Goal: Use online tool/utility: Utilize a website feature to perform a specific function

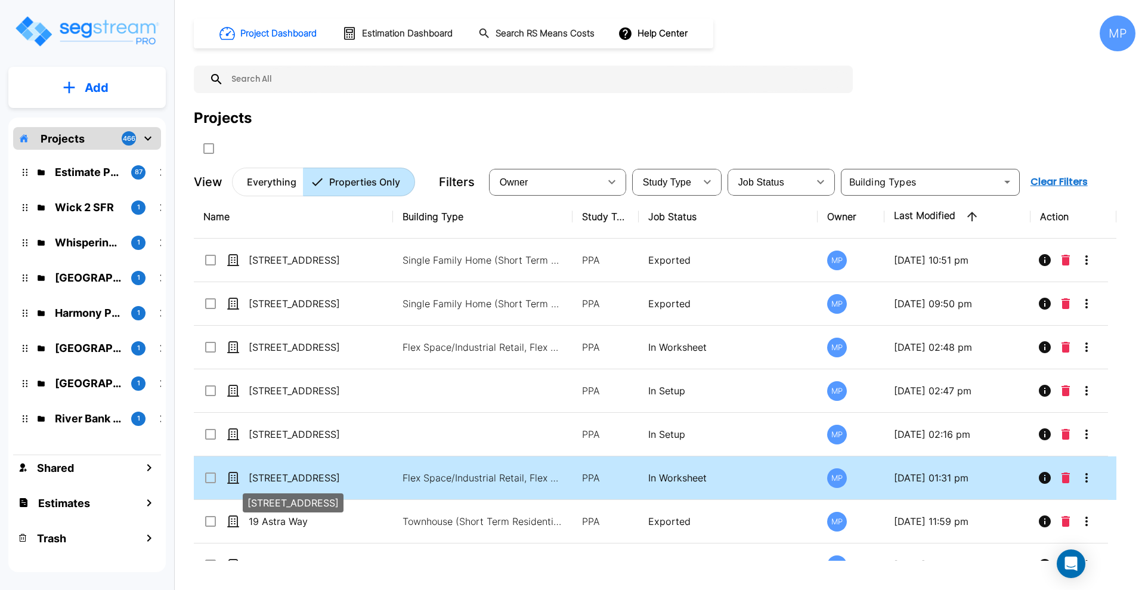
click at [310, 477] on p "[STREET_ADDRESS]" at bounding box center [308, 477] width 119 height 14
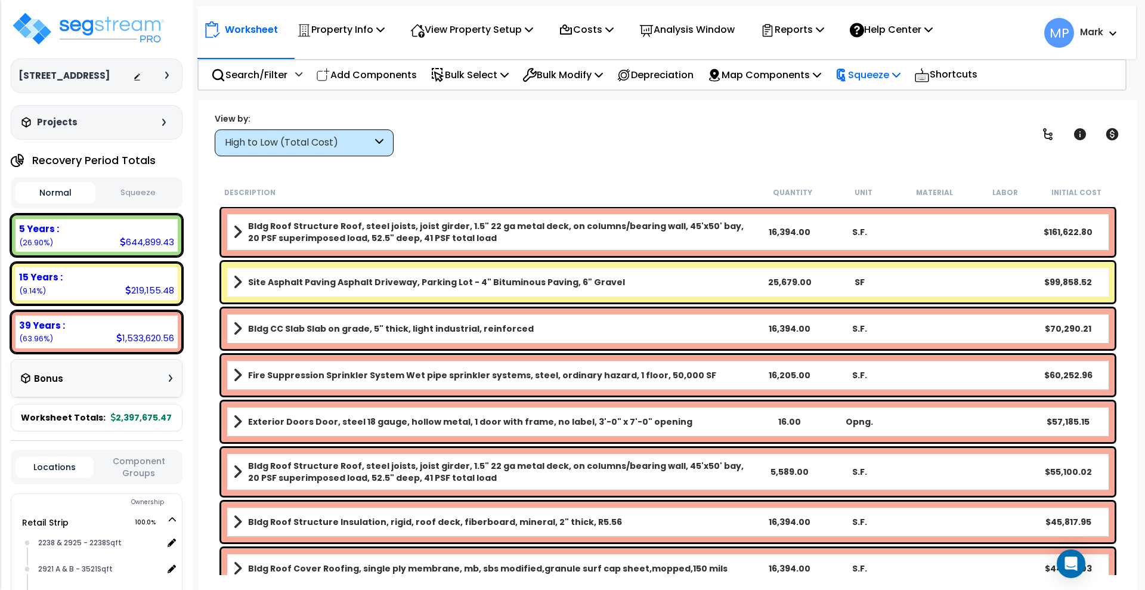
click at [880, 77] on p "Squeeze" at bounding box center [868, 75] width 66 height 16
click at [882, 101] on link "Squeeze" at bounding box center [888, 101] width 118 height 24
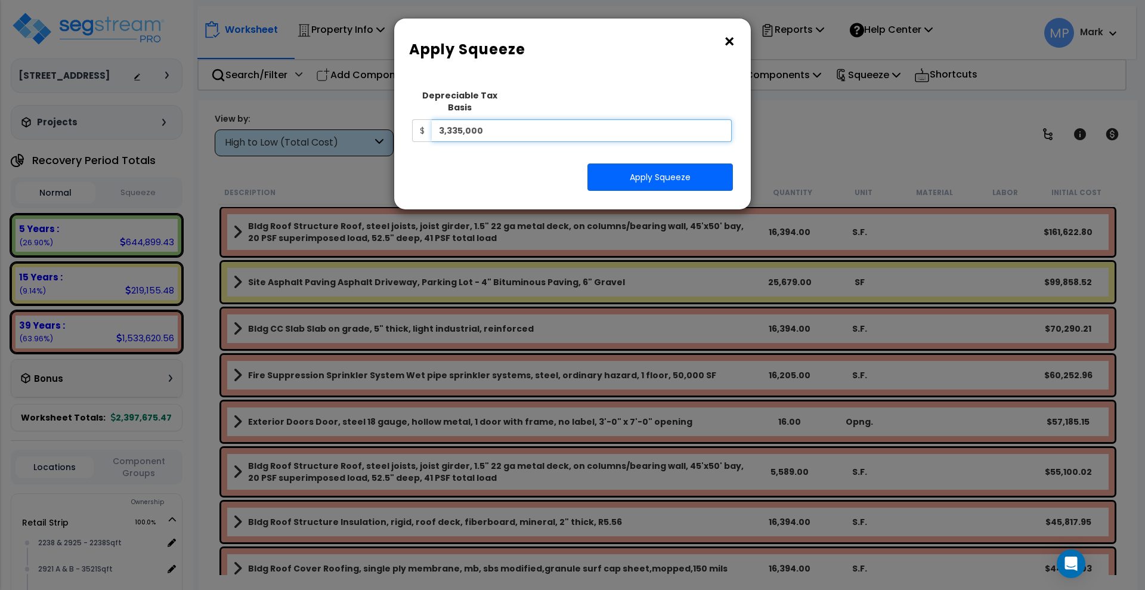
drag, startPoint x: 487, startPoint y: 122, endPoint x: 373, endPoint y: 122, distance: 113.3
click at [373, 122] on div "× Apply Squeeze Squeeze Type Select 1. Squeeze Entire Worksheet 2. Squeeze by […" at bounding box center [572, 295] width 1145 height 590
type input "3,432,976"
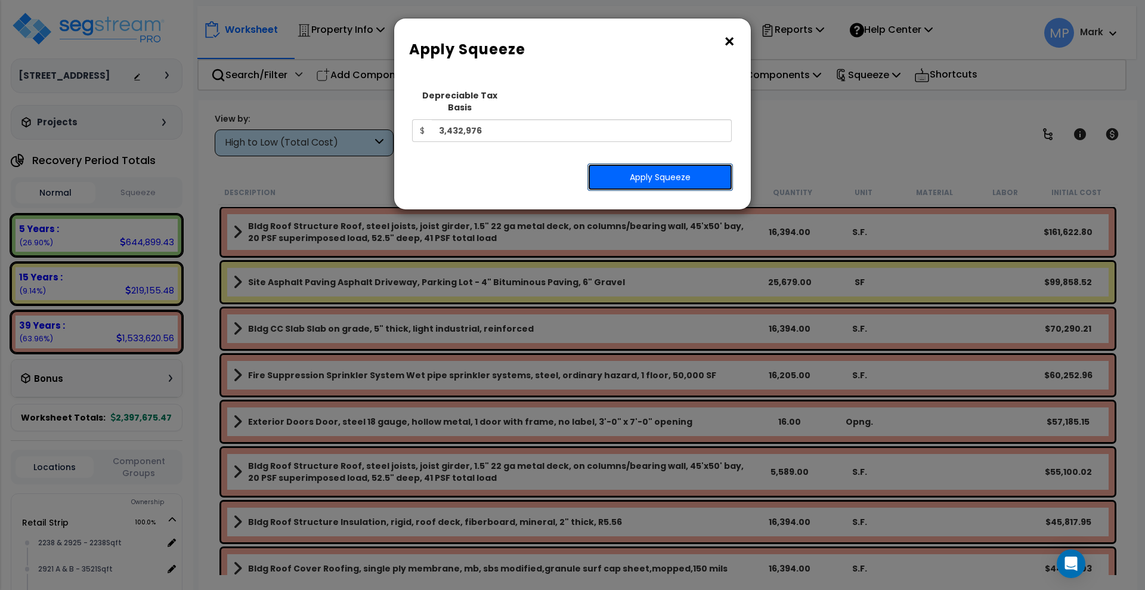
click at [708, 165] on button "Apply Squeeze" at bounding box center [659, 176] width 145 height 27
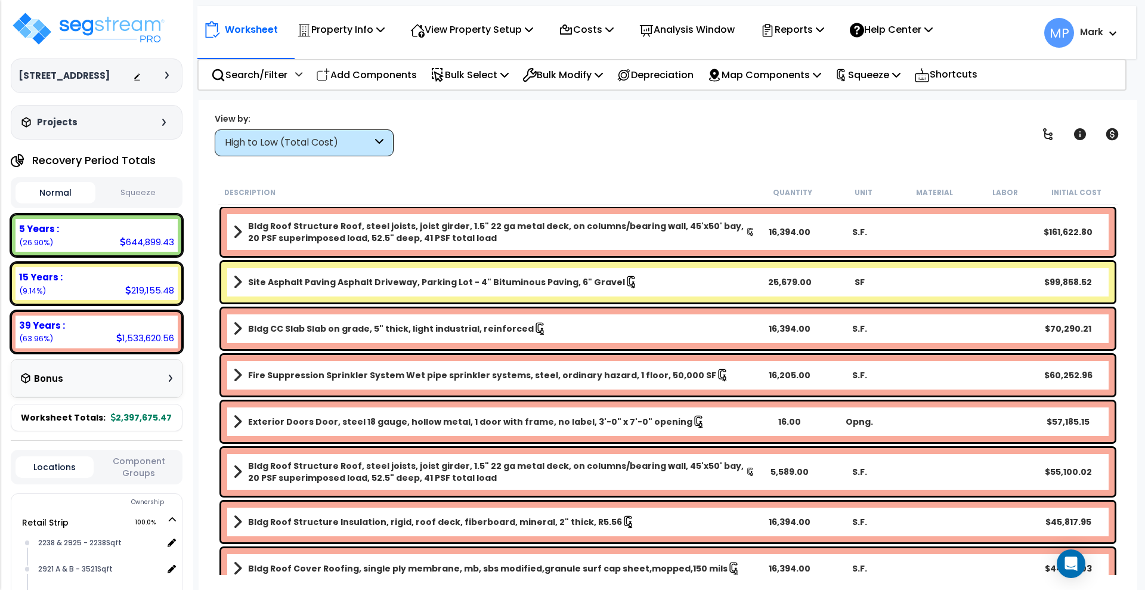
click at [134, 202] on button "Squeeze" at bounding box center [138, 192] width 80 height 21
click at [78, 203] on button "Normal" at bounding box center [56, 192] width 80 height 21
click at [165, 202] on button "Squeeze" at bounding box center [138, 192] width 80 height 21
click at [82, 203] on button "Normal" at bounding box center [56, 192] width 80 height 21
click at [166, 203] on button "Squeeze" at bounding box center [138, 192] width 80 height 21
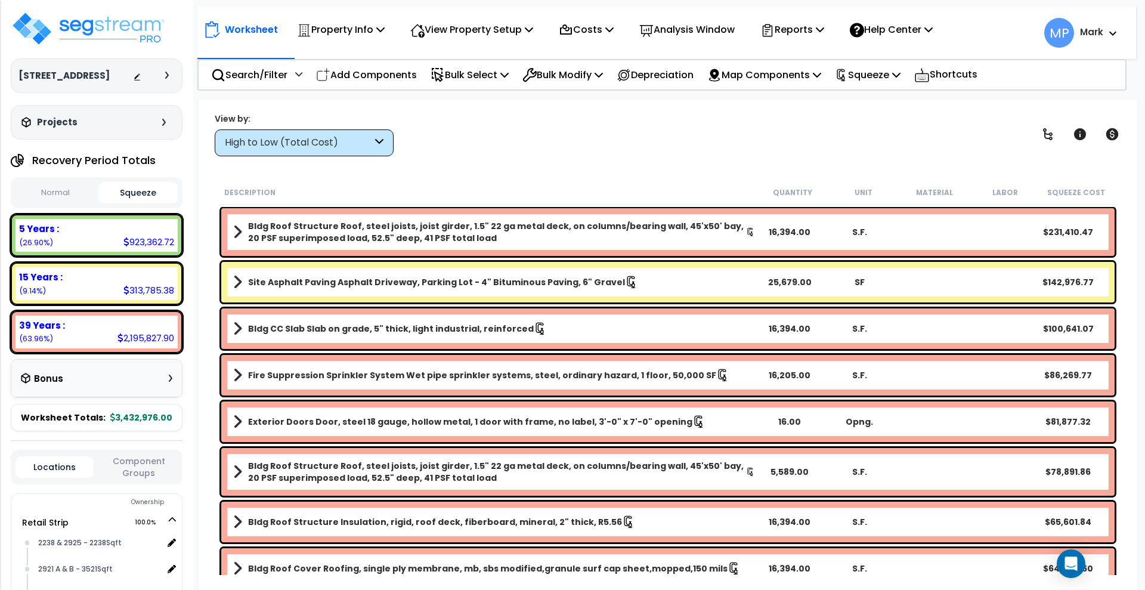
click at [376, 140] on icon at bounding box center [379, 143] width 8 height 14
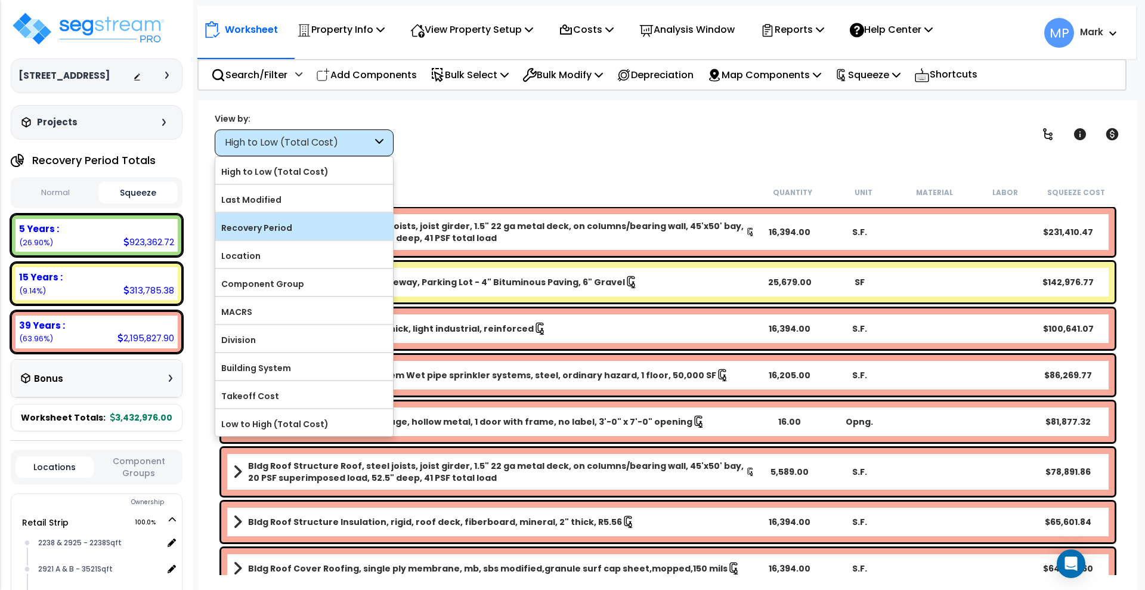
click at [301, 233] on label "Recovery Period" at bounding box center [304, 228] width 178 height 18
click at [0, 0] on input "Recovery Period" at bounding box center [0, 0] width 0 height 0
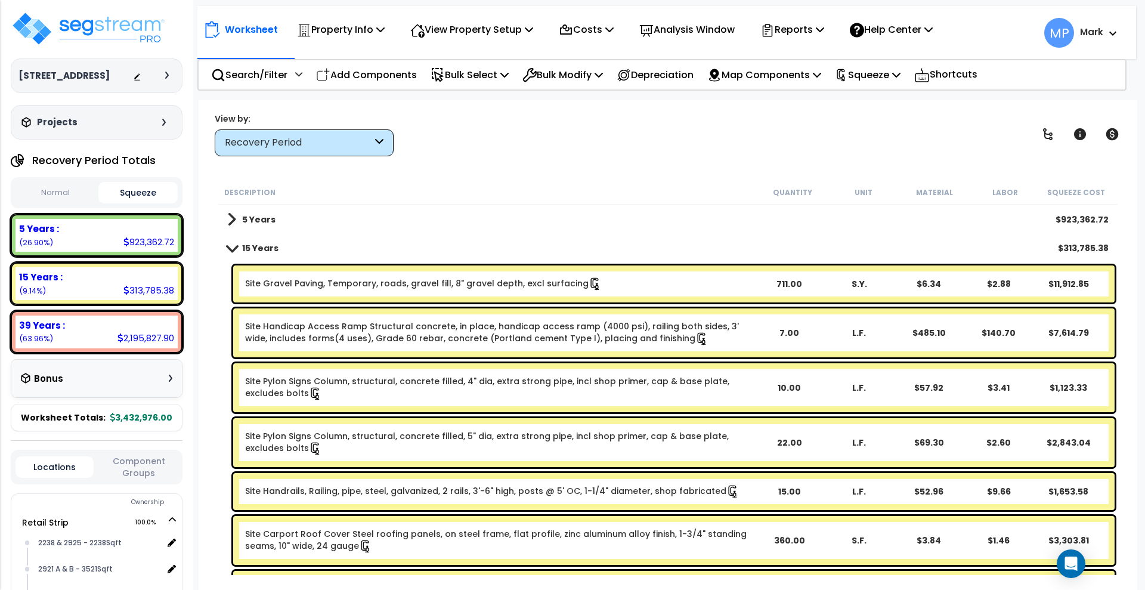
click at [256, 250] on b "15 Years" at bounding box center [260, 248] width 36 height 12
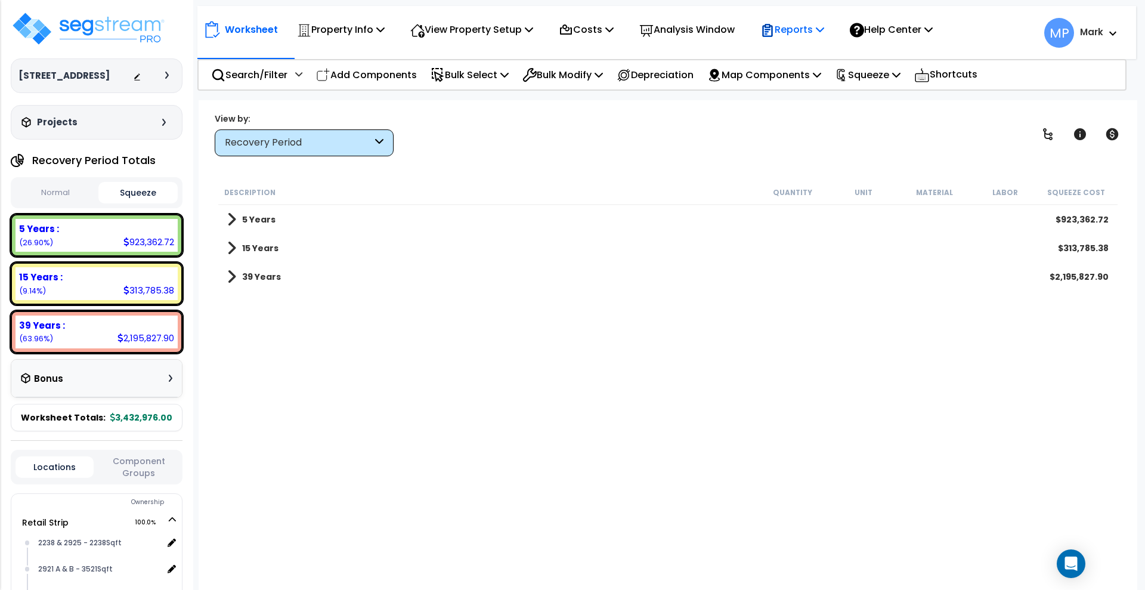
click at [801, 29] on p "Reports" at bounding box center [792, 29] width 64 height 16
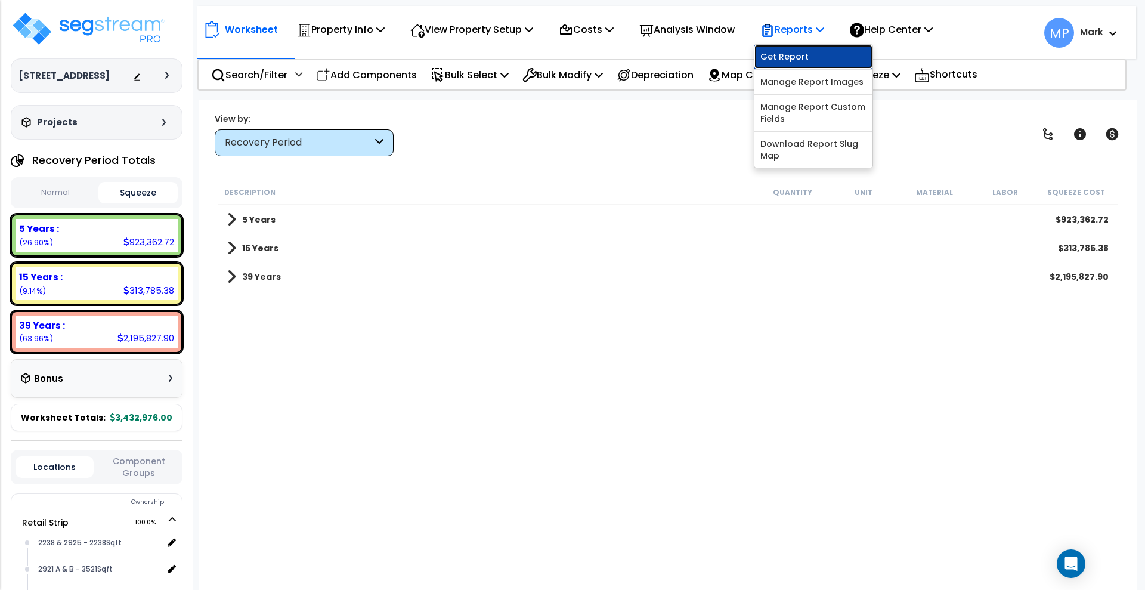
click at [821, 59] on link "Get Report" at bounding box center [813, 57] width 118 height 24
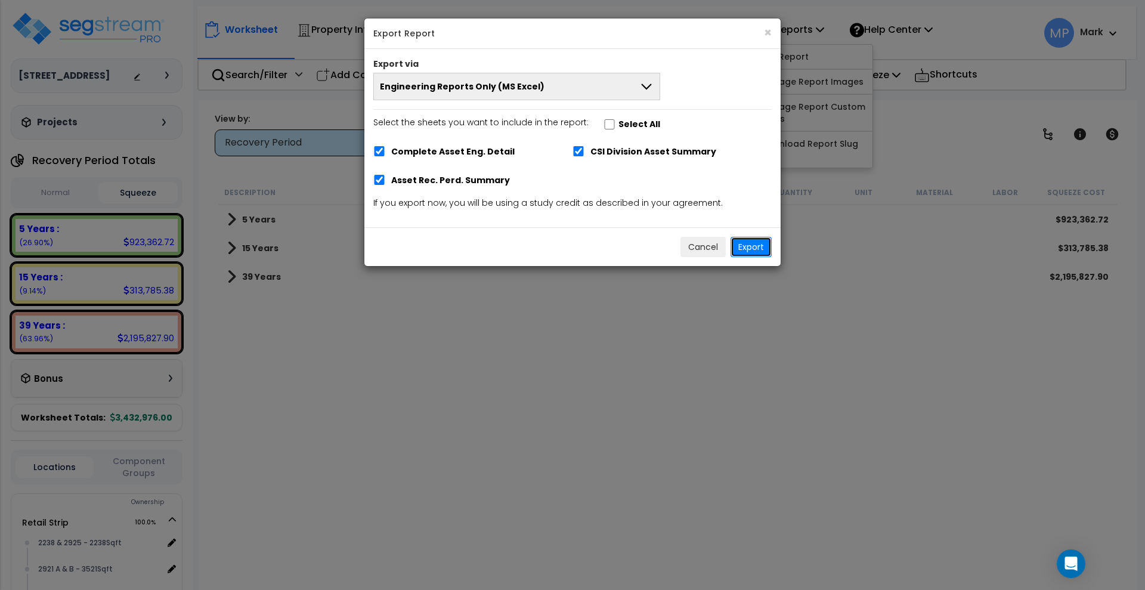
click at [760, 241] on button "Export" at bounding box center [750, 247] width 41 height 20
